Goal: Entertainment & Leisure: Consume media (video, audio)

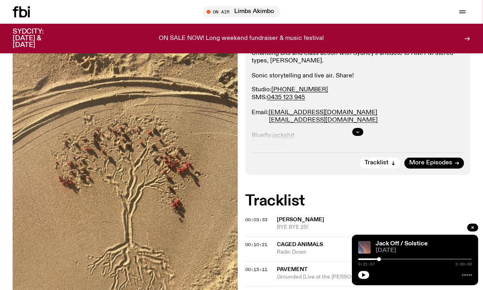
scroll to position [195, 0]
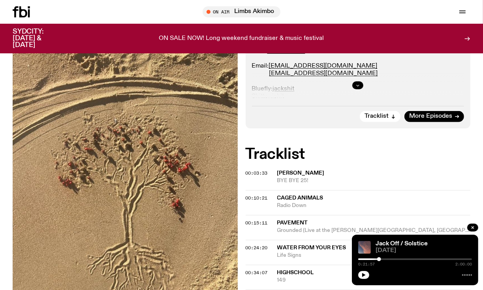
click at [357, 82] on button "button" at bounding box center [357, 85] width 11 height 8
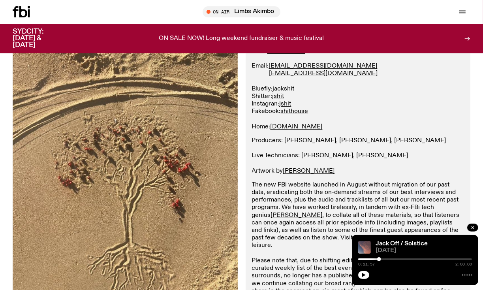
click at [283, 88] on link "jackshit" at bounding box center [284, 89] width 22 height 6
click at [303, 129] on link "[DOMAIN_NAME]" at bounding box center [297, 127] width 52 height 6
click at [28, 10] on icon at bounding box center [29, 13] width 2 height 8
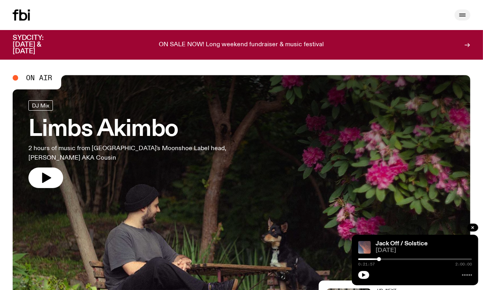
click at [466, 13] on icon "button" at bounding box center [462, 14] width 9 height 9
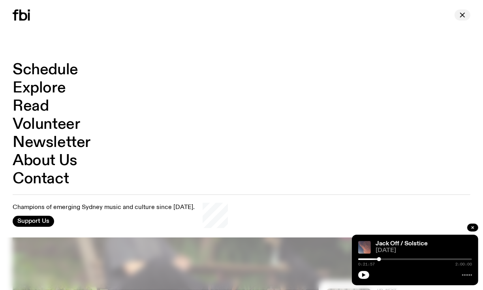
click at [461, 17] on icon "button" at bounding box center [462, 14] width 9 height 9
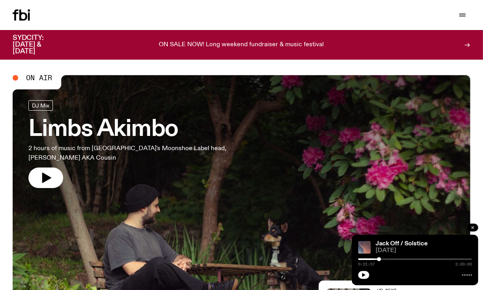
click at [473, 228] on icon "button" at bounding box center [473, 227] width 2 height 2
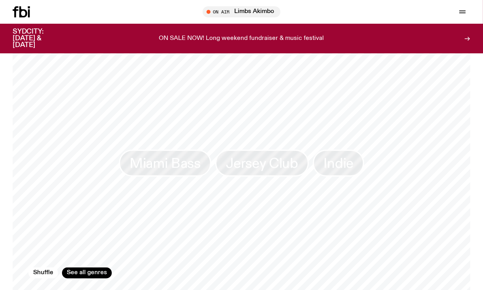
scroll to position [499, 0]
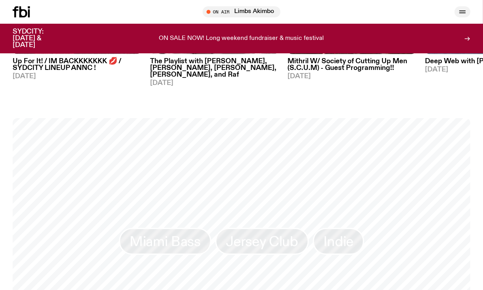
click at [466, 12] on icon "button" at bounding box center [462, 11] width 9 height 9
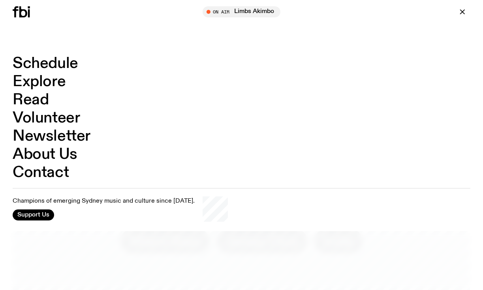
click at [47, 66] on link "Schedule" at bounding box center [46, 63] width 66 height 15
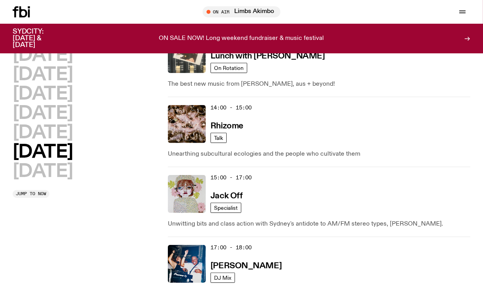
scroll to position [432, 0]
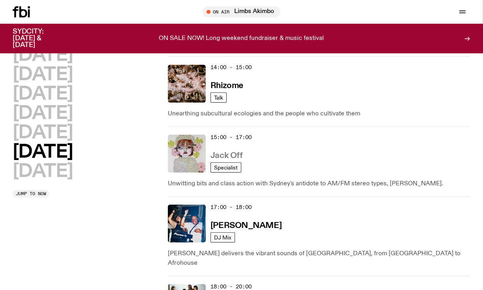
click at [229, 152] on h3 "Jack Off" at bounding box center [227, 156] width 32 height 8
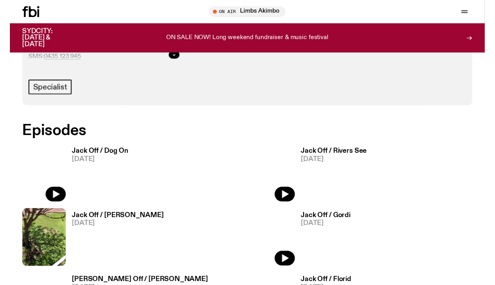
scroll to position [430, 0]
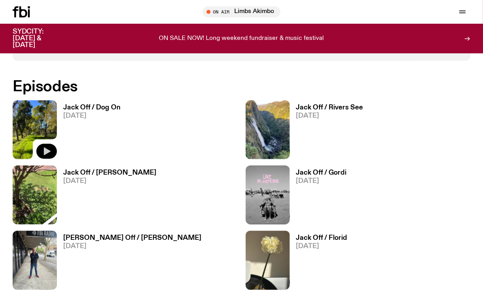
click at [47, 149] on icon "button" at bounding box center [47, 151] width 7 height 8
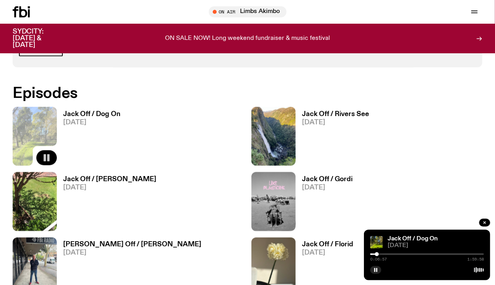
click at [459, 237] on div "Jack Off / Dog On" at bounding box center [435, 239] width 98 height 6
click at [407, 236] on link "Jack Off / Dog On" at bounding box center [413, 239] width 50 height 6
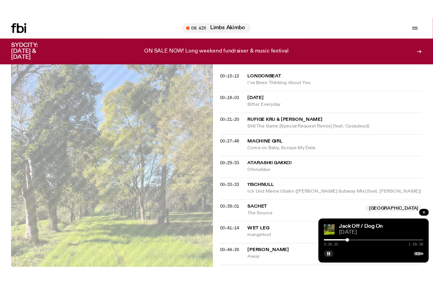
scroll to position [351, 0]
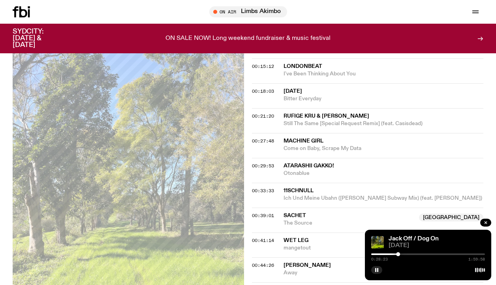
click at [403, 254] on div at bounding box center [428, 255] width 114 height 2
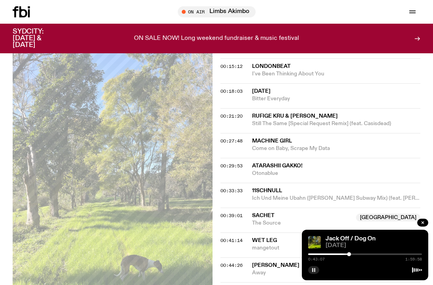
click at [313, 272] on button "button" at bounding box center [313, 270] width 11 height 8
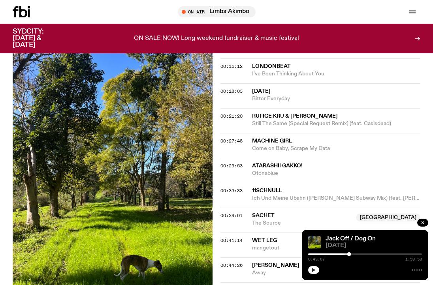
click at [310, 269] on button "button" at bounding box center [313, 270] width 11 height 8
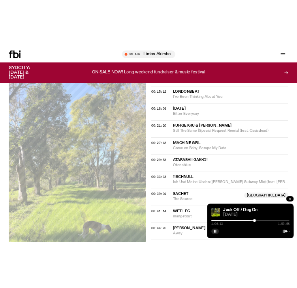
scroll to position [357, 0]
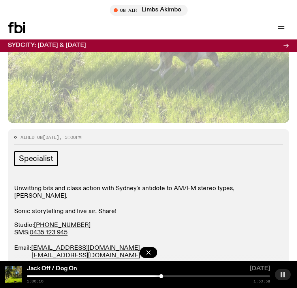
click at [283, 274] on icon "button" at bounding box center [283, 275] width 6 height 6
